Goal: Find specific page/section: Find specific page/section

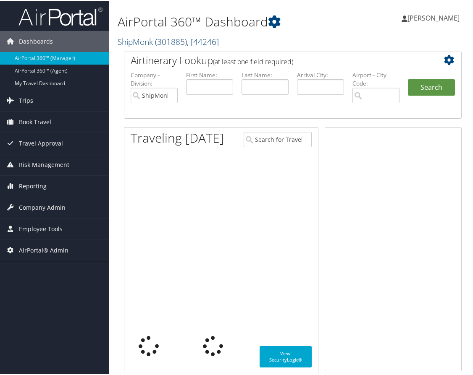
click at [153, 41] on link "ShipMonk ( 301885 ) , [ 44246 ]" at bounding box center [168, 40] width 101 height 11
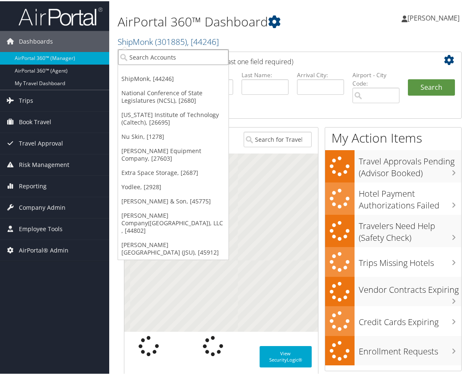
click at [151, 55] on input "search" at bounding box center [173, 56] width 110 height 16
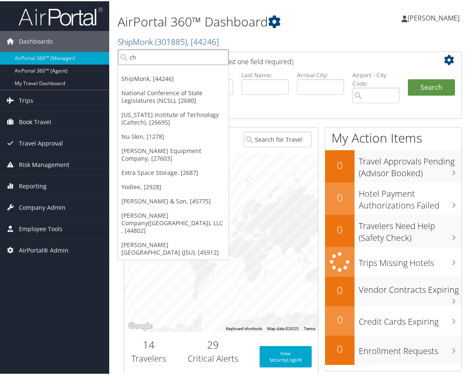
type input "ch g"
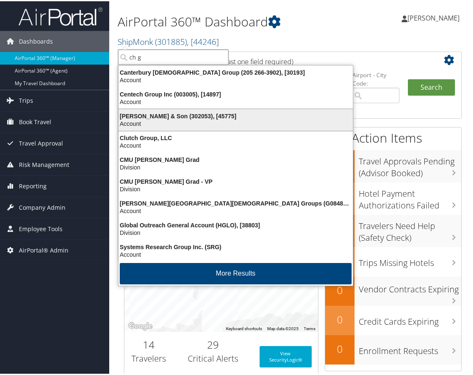
click at [161, 116] on div "CH Guenther & Son (302053), [45775]" at bounding box center [235, 115] width 244 height 8
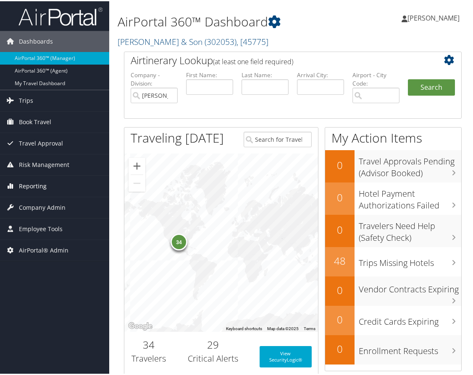
click at [31, 188] on span "Reporting" at bounding box center [33, 185] width 28 height 21
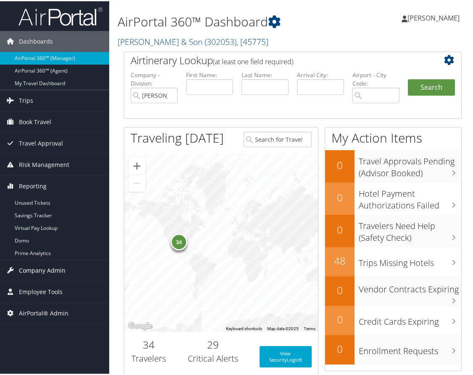
click at [41, 267] on span "Company Admin" at bounding box center [42, 269] width 47 height 21
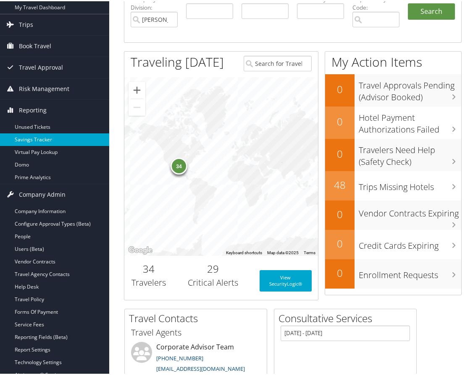
scroll to position [126, 0]
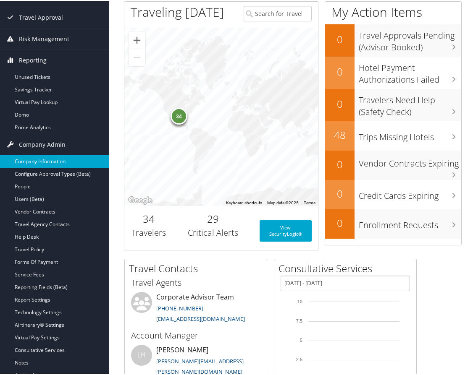
click at [56, 160] on link "Company Information" at bounding box center [54, 160] width 109 height 13
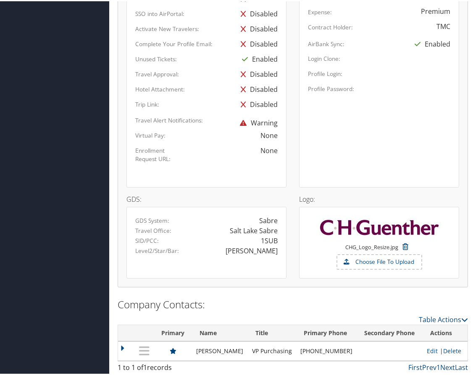
scroll to position [576, 0]
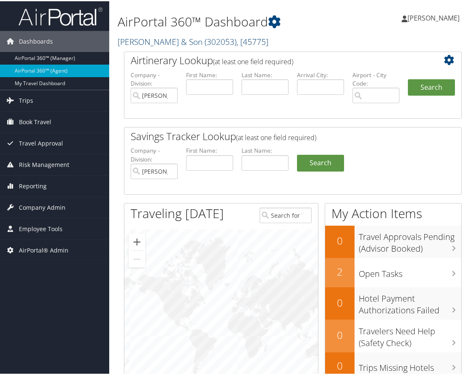
click at [144, 38] on link "CH Guenther & Son ( 302053 ) , [ 45775 ]" at bounding box center [193, 40] width 151 height 11
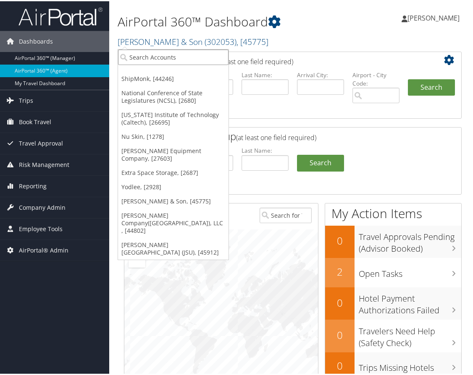
click at [144, 52] on input "search" at bounding box center [173, 56] width 110 height 16
type input "jackson st"
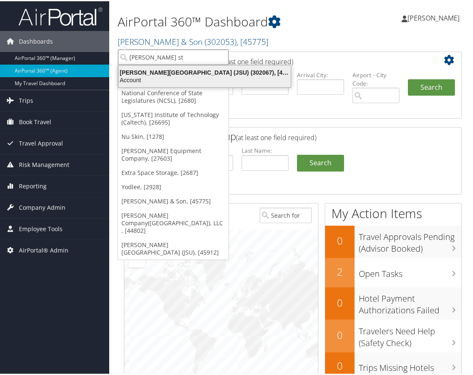
click at [153, 72] on div "Jackson State University (JSU) (302067), [45912]" at bounding box center [204, 72] width 182 height 8
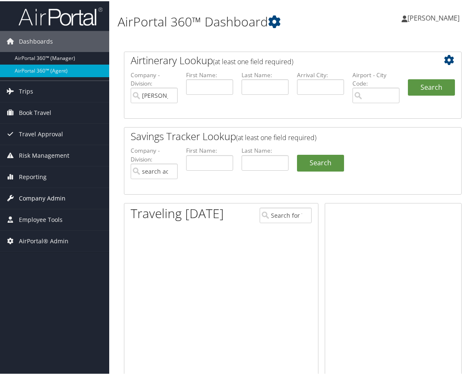
type input "[PERSON_NAME][GEOGRAPHIC_DATA] (JSU)"
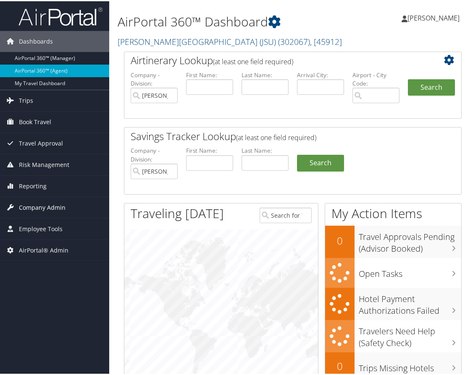
click at [62, 203] on span "Company Admin" at bounding box center [42, 206] width 47 height 21
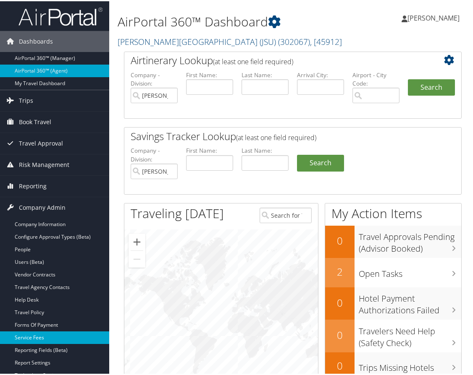
click at [47, 336] on link "Service Fees" at bounding box center [54, 336] width 109 height 13
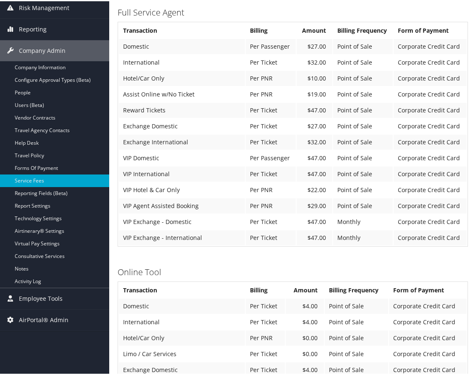
scroll to position [126, 0]
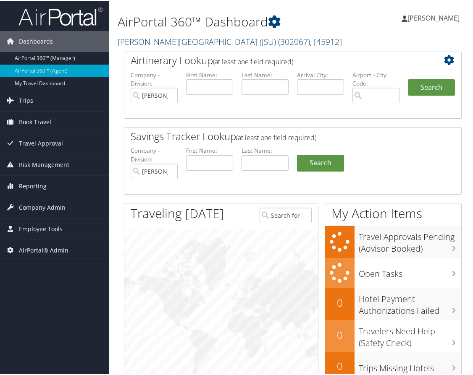
click at [135, 40] on link "[PERSON_NAME][GEOGRAPHIC_DATA] (JSU) ( 302067 ) , [ 45912 ]" at bounding box center [230, 40] width 224 height 11
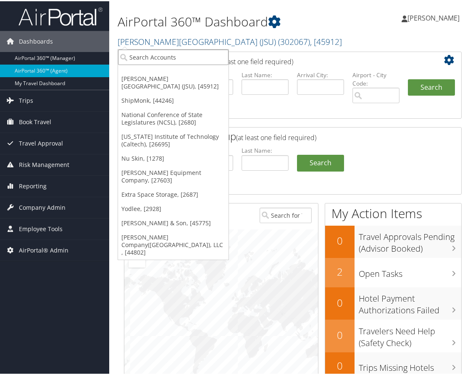
click at [152, 56] on input "search" at bounding box center [173, 56] width 110 height 16
type input "envestnet"
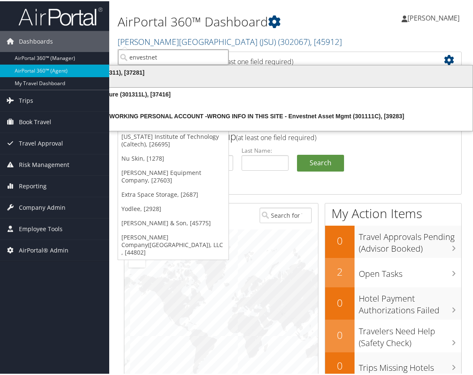
click at [144, 77] on div "Account" at bounding box center [269, 79] width 416 height 8
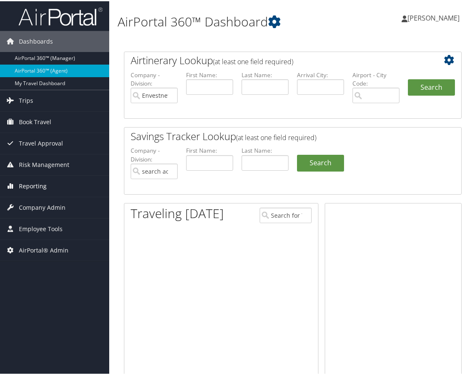
type input "Envestnet"
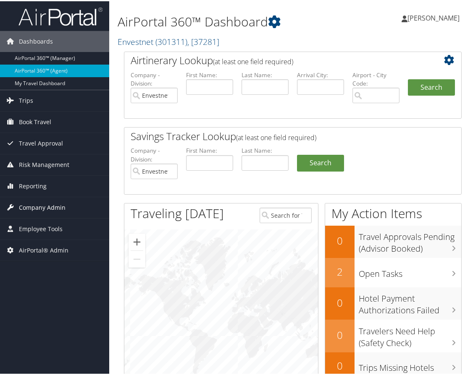
click at [47, 206] on span "Company Admin" at bounding box center [42, 206] width 47 height 21
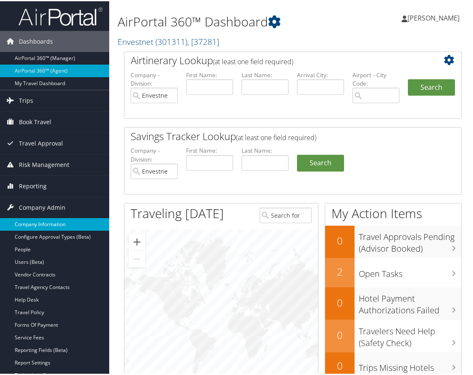
click at [47, 222] on link "Company Information" at bounding box center [54, 223] width 109 height 13
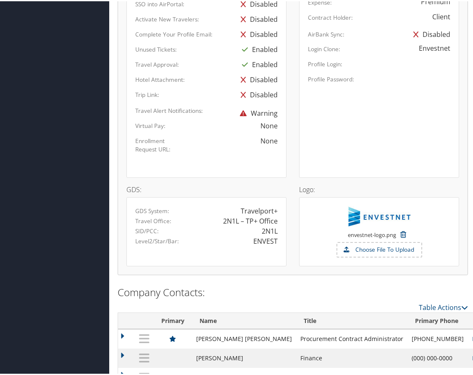
scroll to position [605, 0]
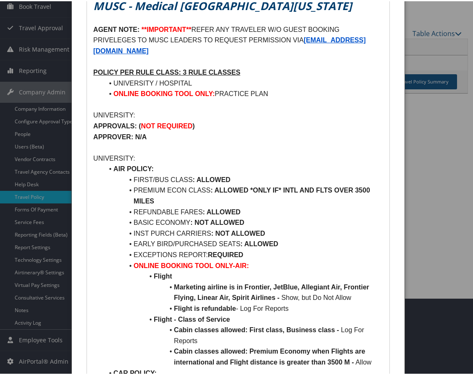
scroll to position [126, 0]
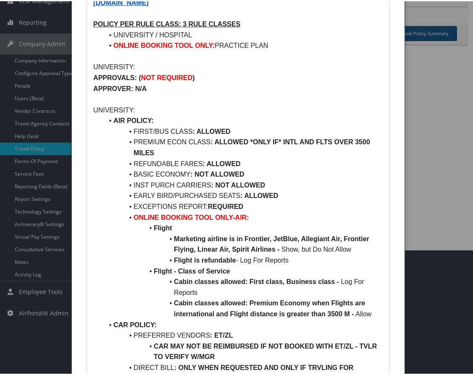
click at [281, 93] on p at bounding box center [238, 98] width 290 height 11
